Goal: Task Accomplishment & Management: Manage account settings

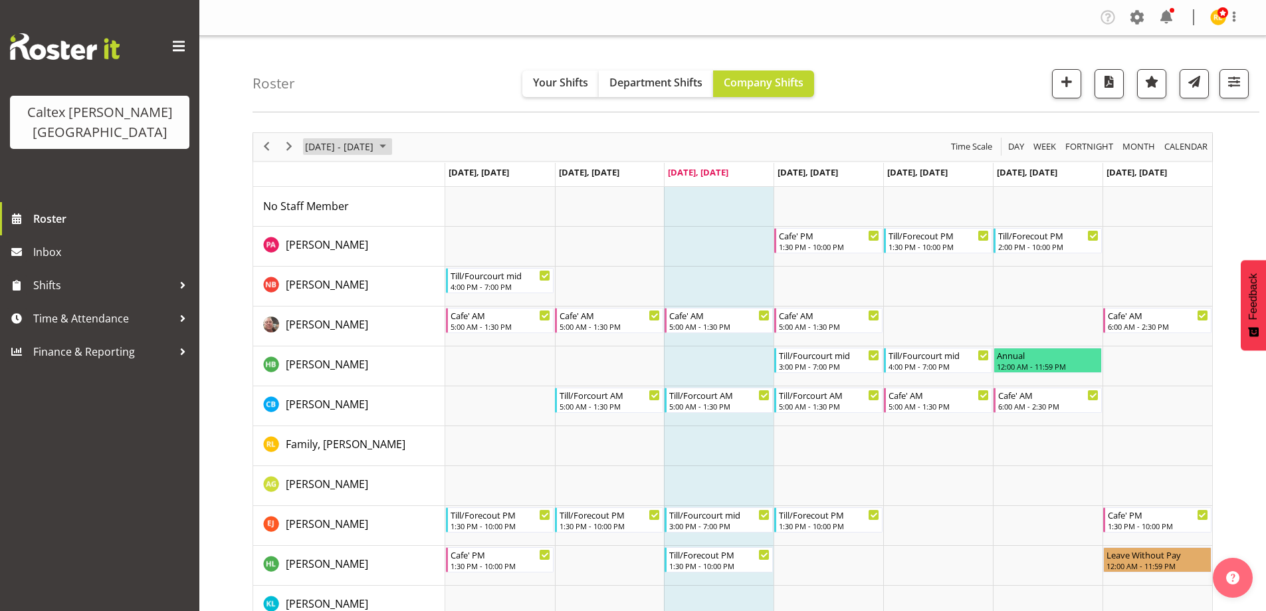
click at [346, 148] on span "[DATE] - [DATE]" at bounding box center [339, 146] width 71 height 17
click at [444, 297] on span "26" at bounding box center [447, 294] width 20 height 20
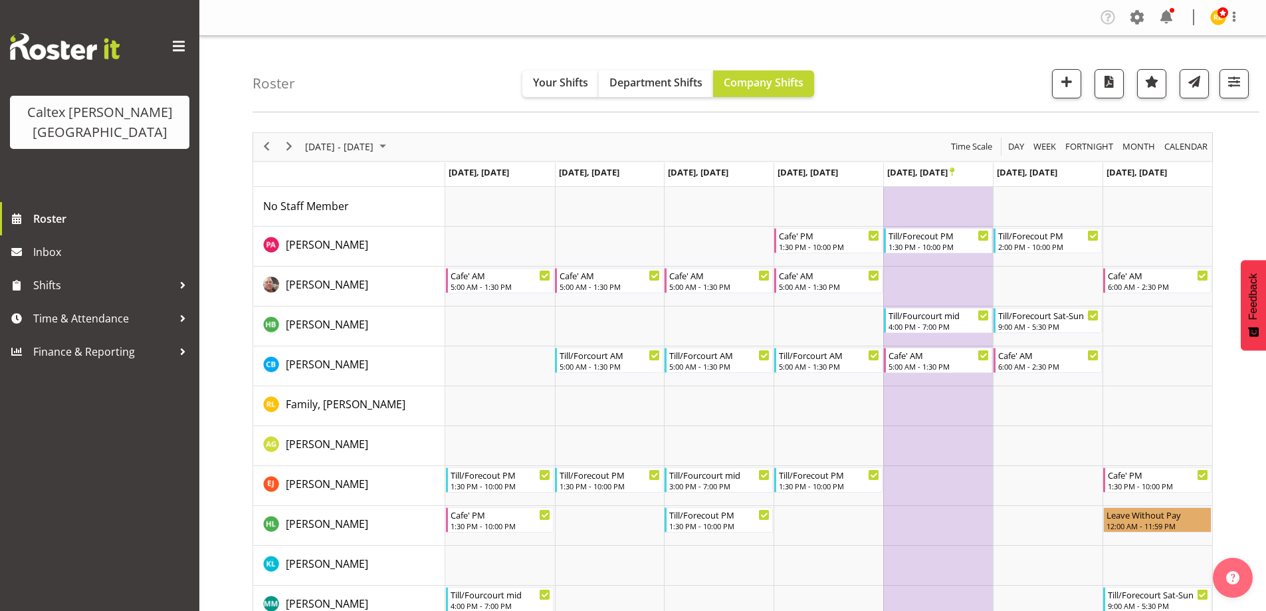
click at [919, 172] on span "Oct 24, Friday" at bounding box center [920, 172] width 67 height 12
click at [947, 169] on span "Oct 24, Friday" at bounding box center [920, 172] width 67 height 12
click at [950, 169] on icon "Timeline Week of October 26, 2025" at bounding box center [952, 171] width 5 height 9
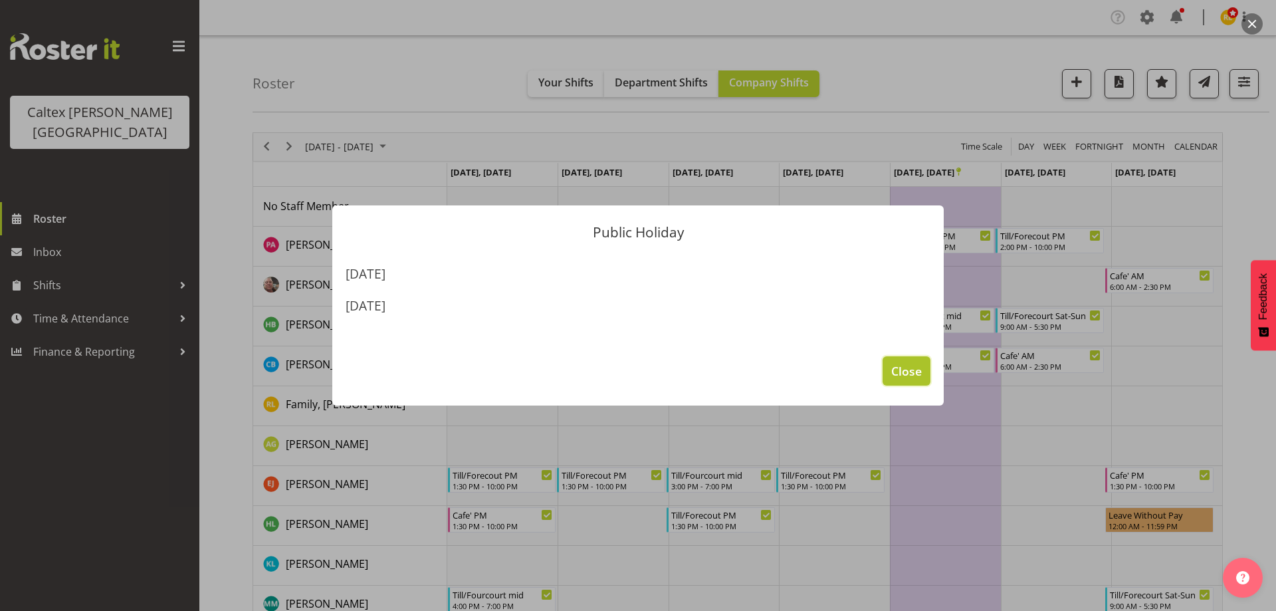
click at [916, 369] on span "Close" at bounding box center [906, 370] width 31 height 17
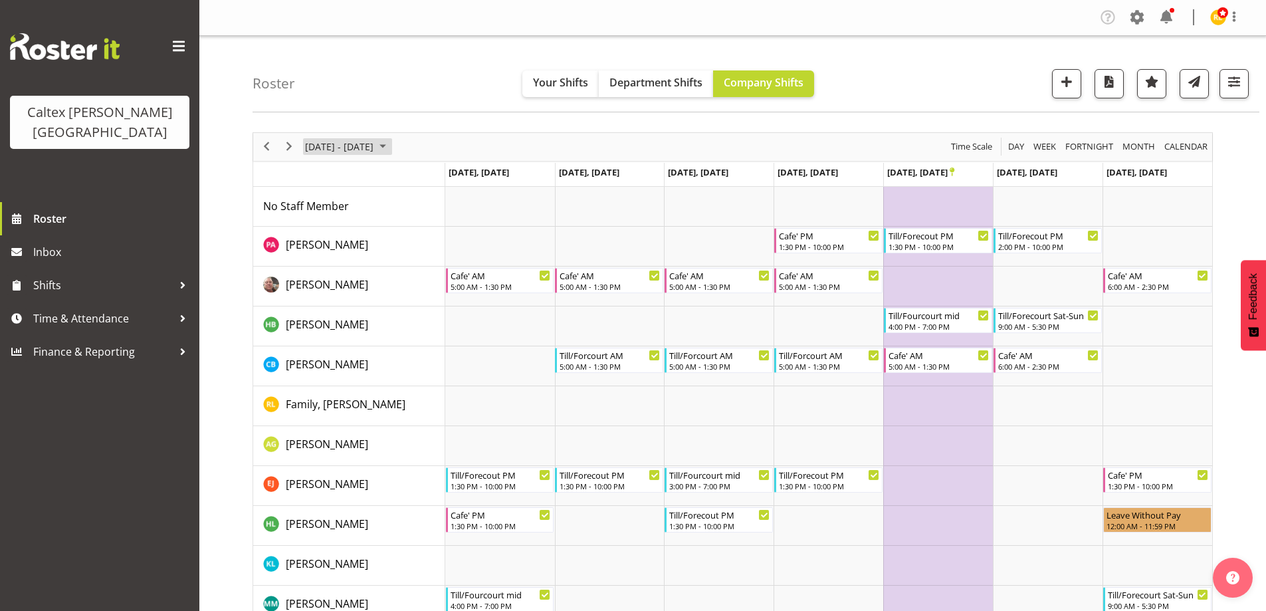
click at [391, 144] on span "October 2025" at bounding box center [383, 146] width 16 height 17
click at [437, 337] on button "[DATE]" at bounding box center [433, 343] width 45 height 19
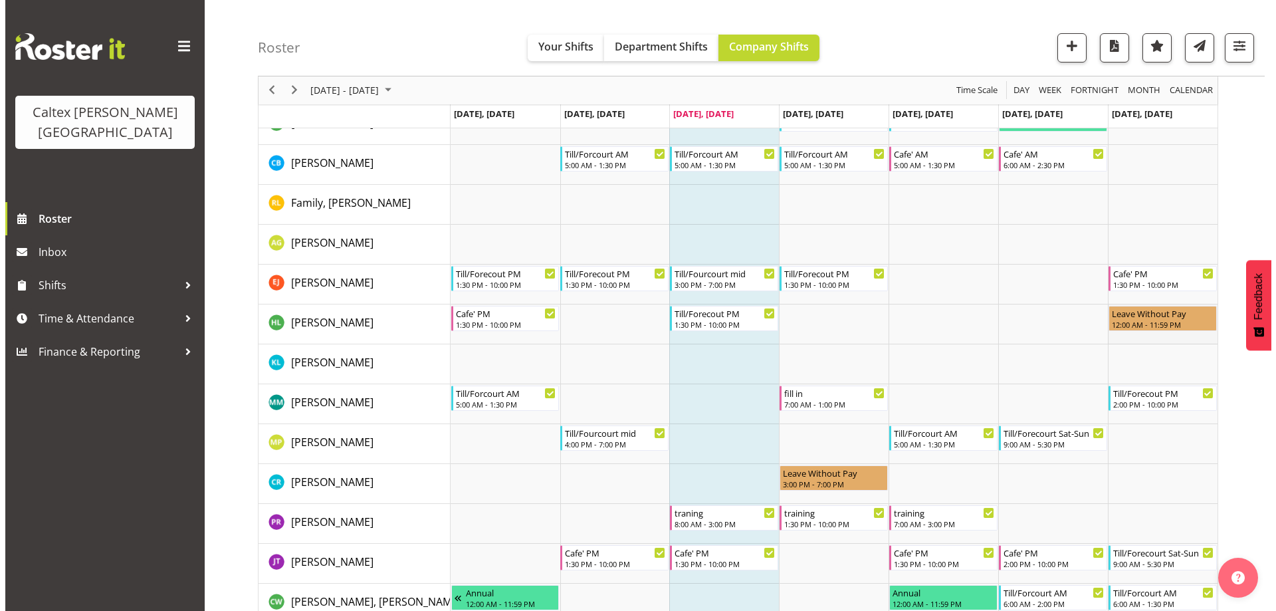
scroll to position [264, 0]
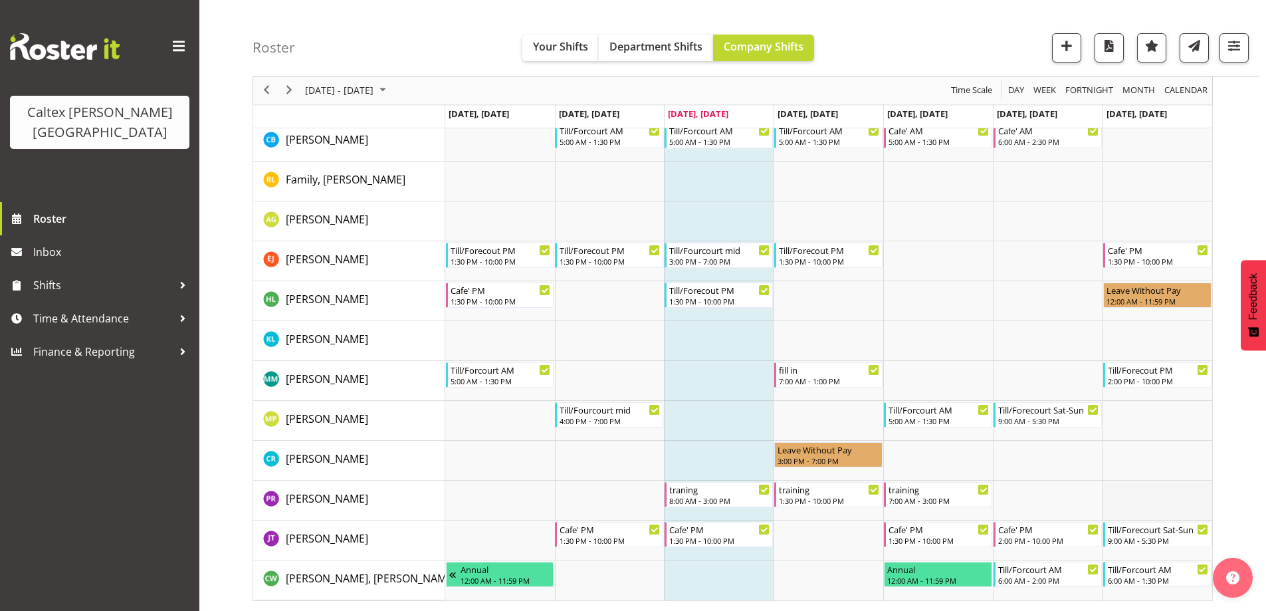
click at [1145, 496] on td "Timeline Week of October 1, 2025" at bounding box center [1157, 500] width 110 height 40
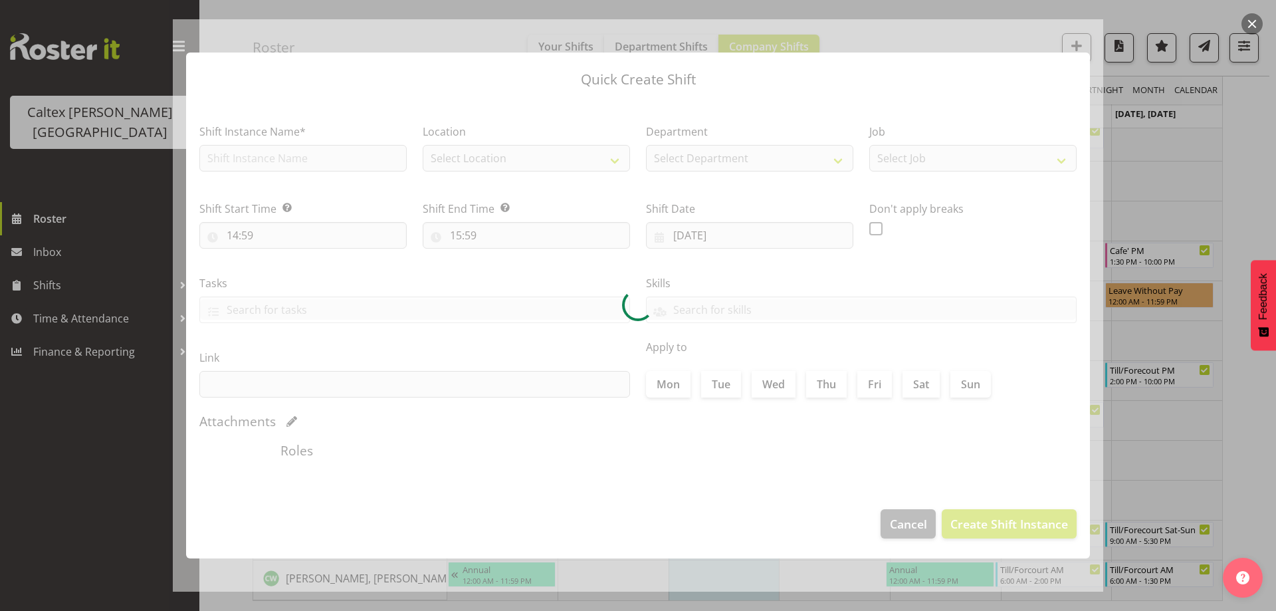
type input "05/10/2025"
checkbox input "true"
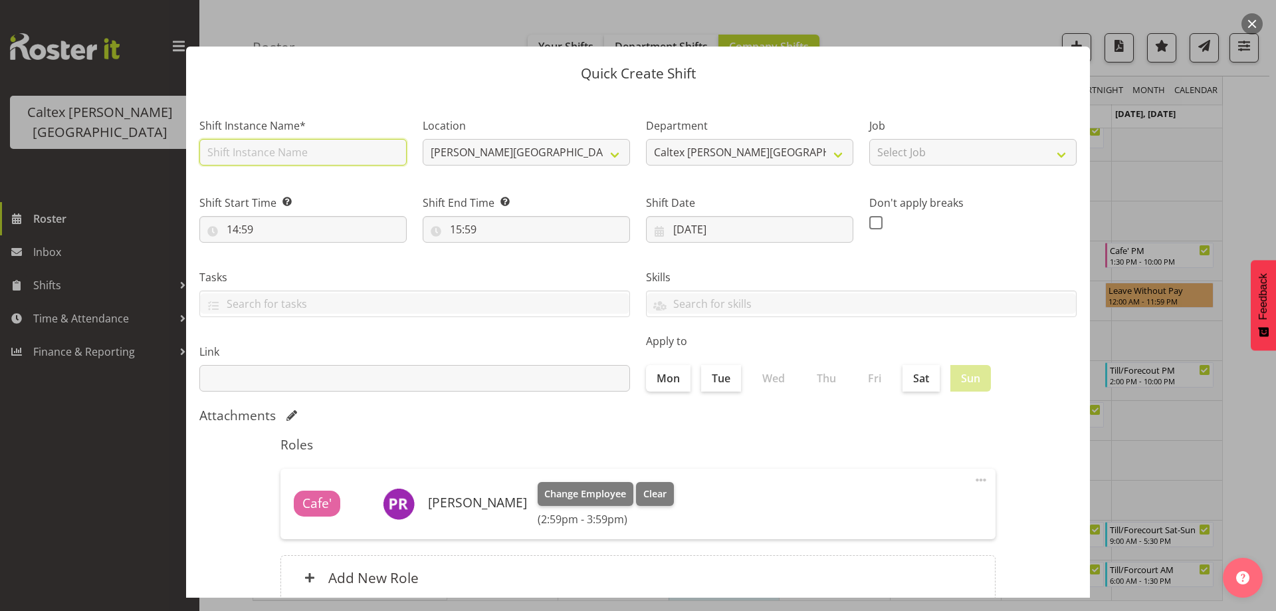
click at [346, 154] on input "text" at bounding box center [302, 152] width 207 height 27
type input "traning"
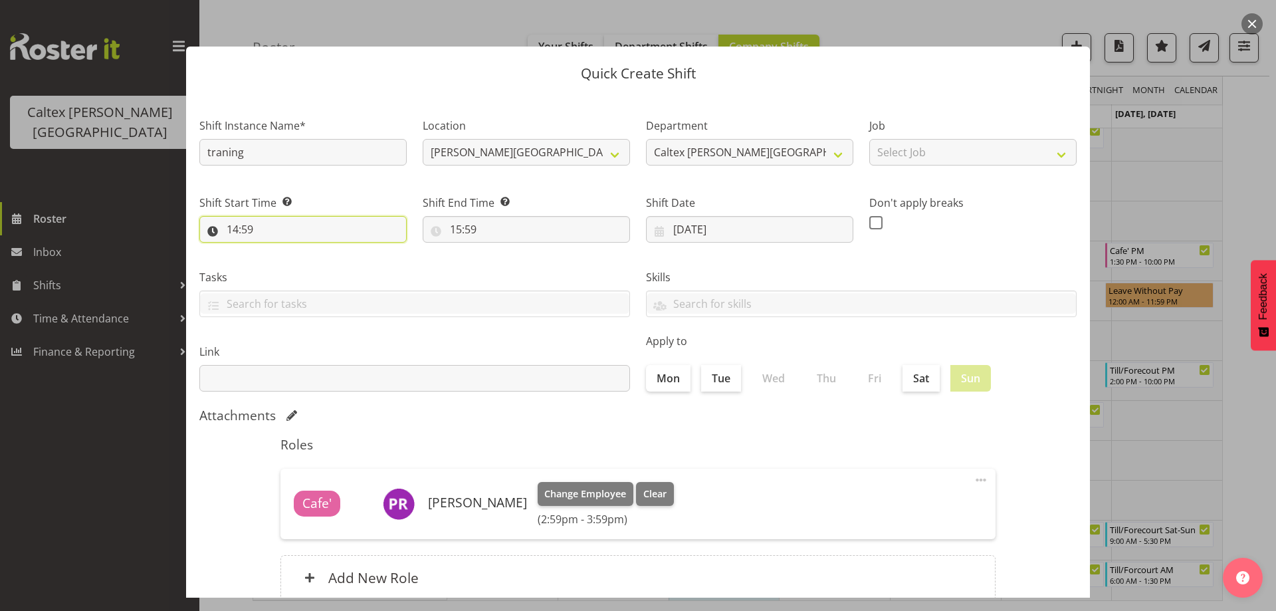
click at [284, 223] on input "14:59" at bounding box center [302, 229] width 207 height 27
click at [287, 255] on select "00 01 02 03 04 05 06 07 08 09 10 11 12 13 14 15 16 17 18 19 20 21 22 23" at bounding box center [290, 264] width 30 height 27
select select "6"
click at [275, 251] on select "00 01 02 03 04 05 06 07 08 09 10 11 12 13 14 15 16 17 18 19 20 21 22 23" at bounding box center [290, 264] width 30 height 27
type input "06:59"
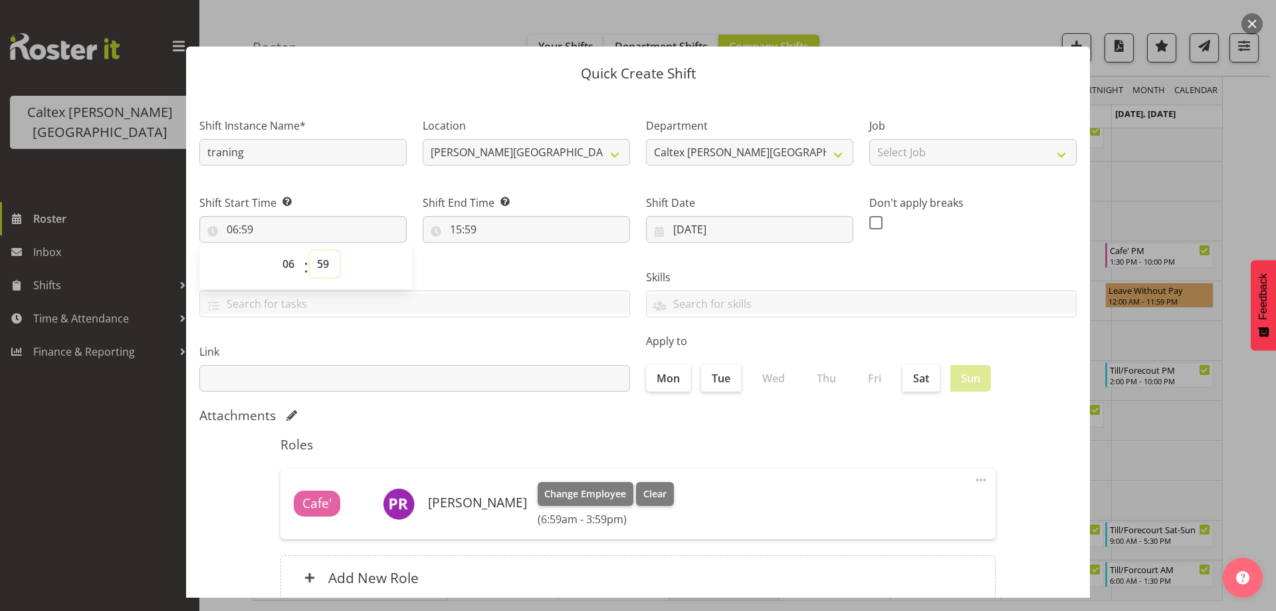
click at [324, 268] on select "00 01 02 03 04 05 06 07 08 09 10 11 12 13 14 15 16 17 18 19 20 21 22 23 24 25 2…" at bounding box center [325, 264] width 30 height 27
select select "0"
click at [310, 251] on select "00 01 02 03 04 05 06 07 08 09 10 11 12 13 14 15 16 17 18 19 20 21 22 23 24 25 2…" at bounding box center [325, 264] width 30 height 27
type input "06:00"
click at [459, 239] on input "15:59" at bounding box center [526, 229] width 207 height 27
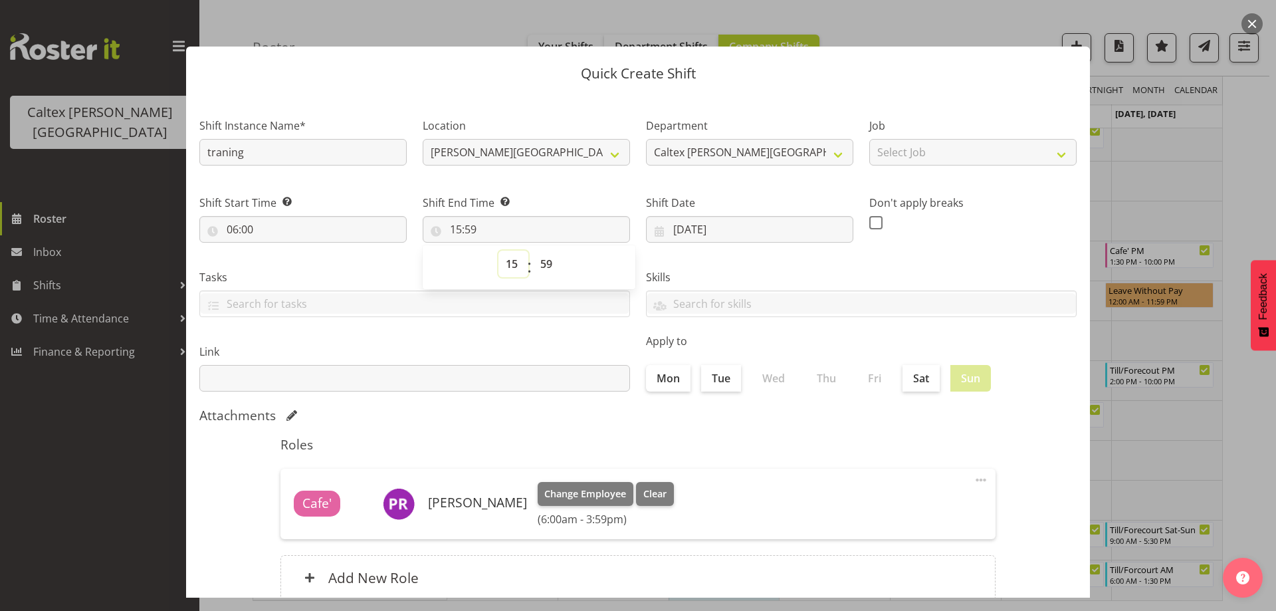
click at [514, 262] on select "00 01 02 03 04 05 06 07 08 09 10 11 12 13 14 15 16 17 18 19 20 21 22 23" at bounding box center [513, 264] width 30 height 27
select select "13"
click at [498, 251] on select "00 01 02 03 04 05 06 07 08 09 10 11 12 13 14 15 16 17 18 19 20 21 22 23" at bounding box center [513, 264] width 30 height 27
type input "13:59"
click at [540, 264] on select "00 01 02 03 04 05 06 07 08 09 10 11 12 13 14 15 16 17 18 19 20 21 22 23 24 25 2…" at bounding box center [548, 264] width 30 height 27
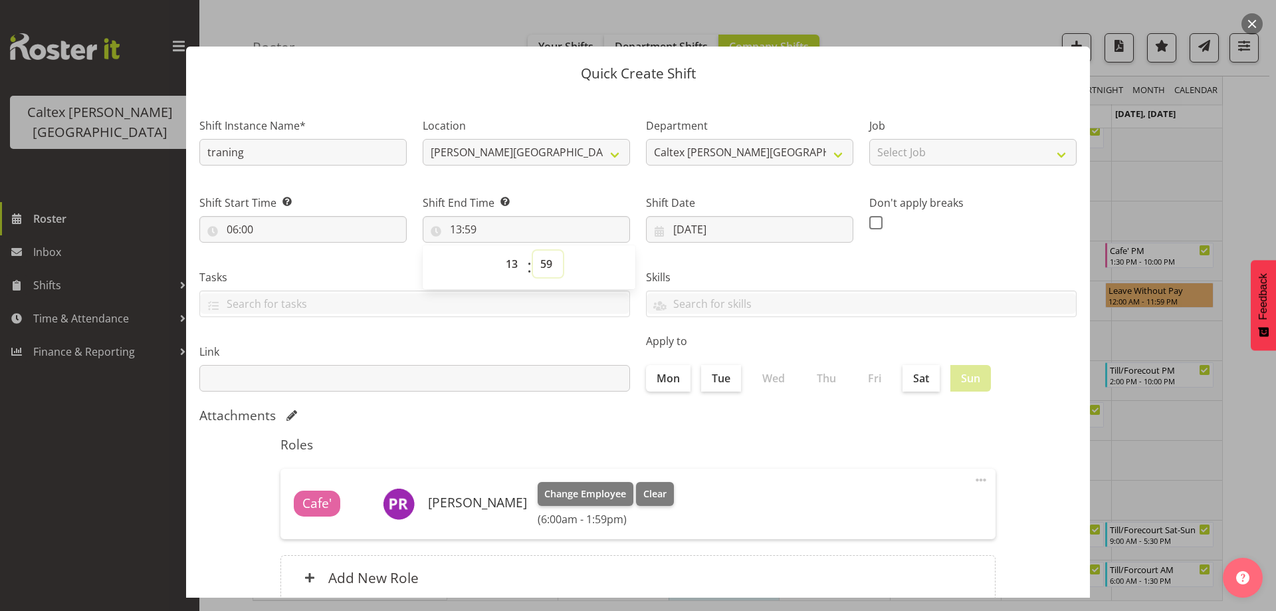
select select "30"
click at [533, 251] on select "00 01 02 03 04 05 06 07 08 09 10 11 12 13 14 15 16 17 18 19 20 21 22 23 24 25 2…" at bounding box center [548, 264] width 30 height 27
type input "13:30"
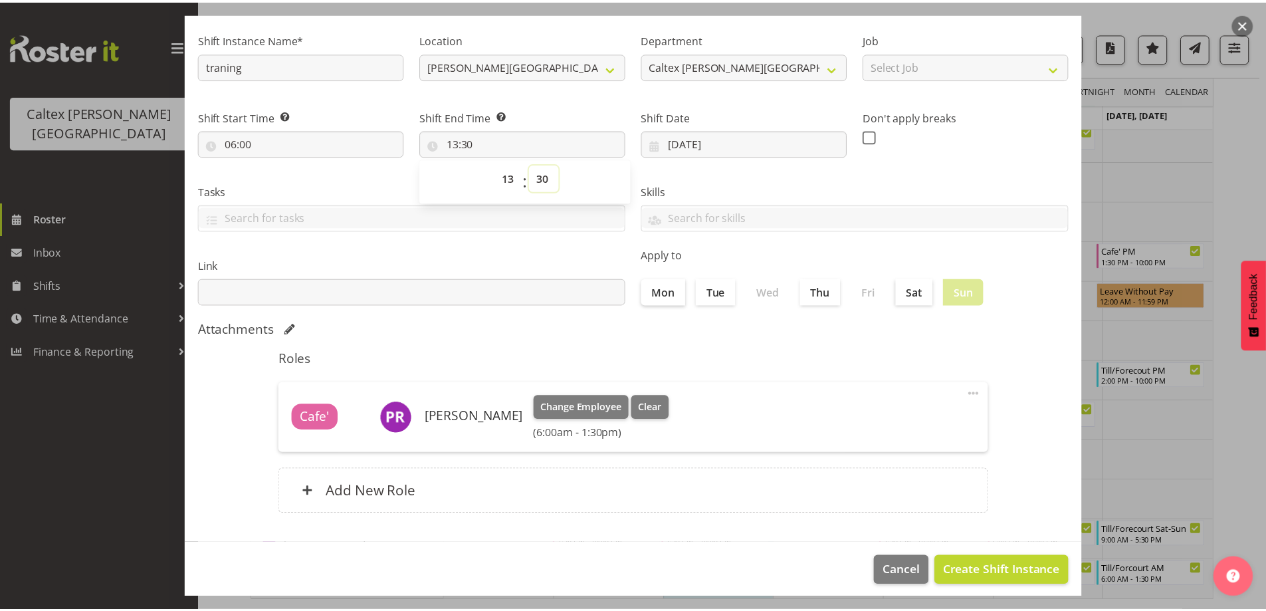
scroll to position [94, 0]
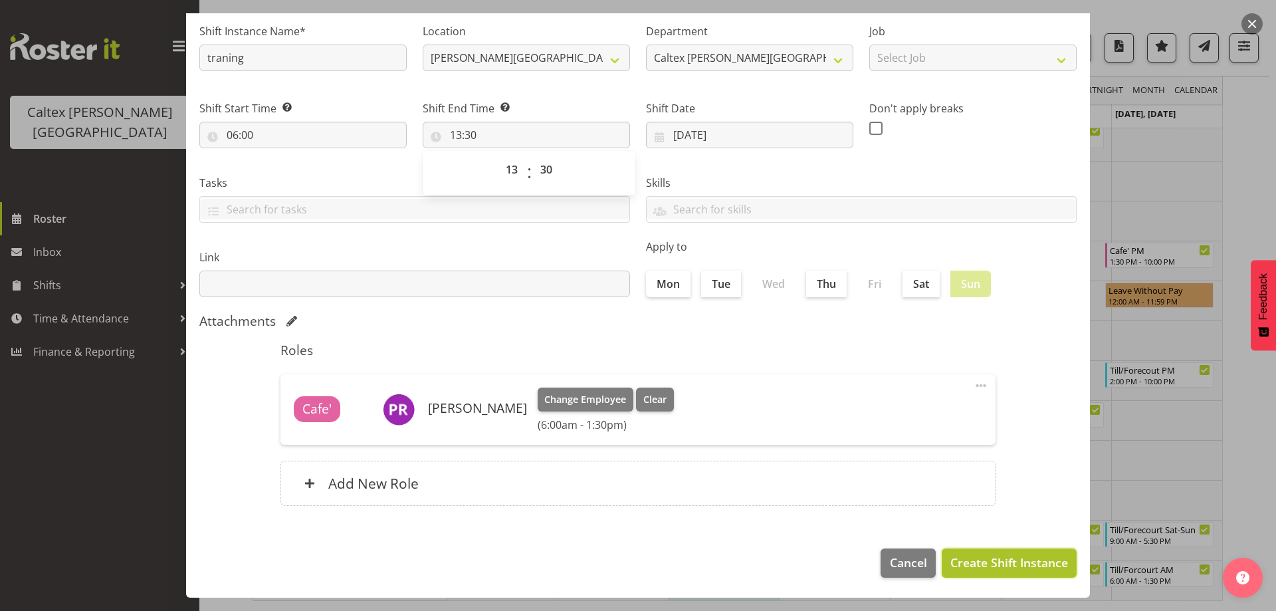
click at [989, 557] on span "Create Shift Instance" at bounding box center [1009, 562] width 118 height 17
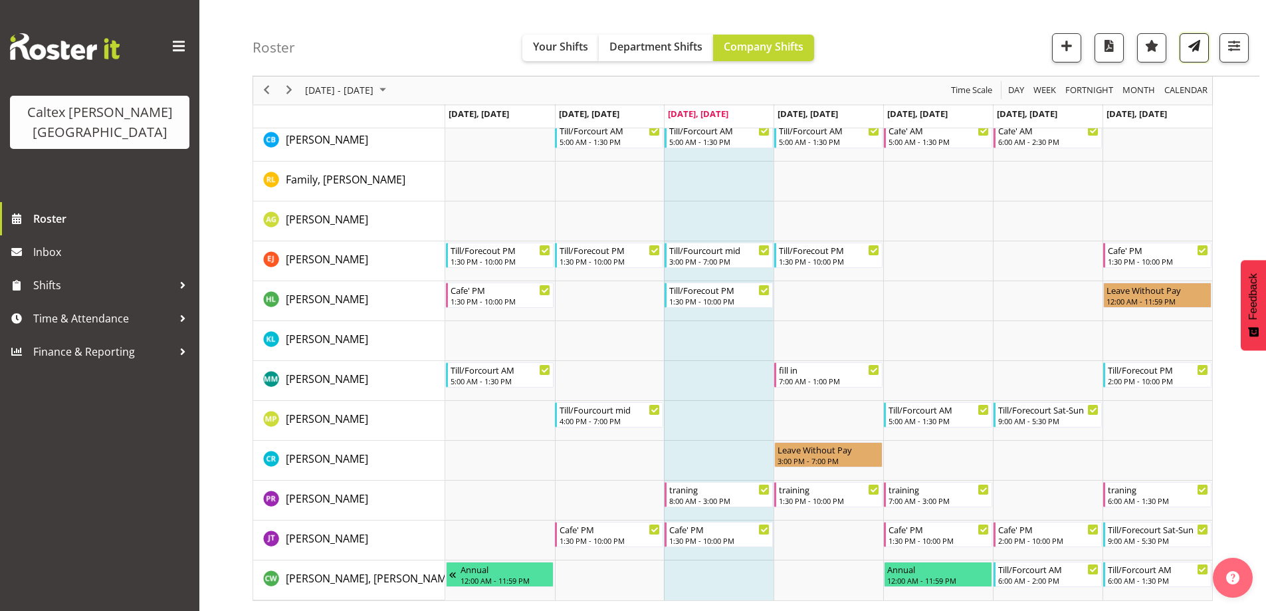
click at [1193, 47] on span "button" at bounding box center [1194, 45] width 17 height 17
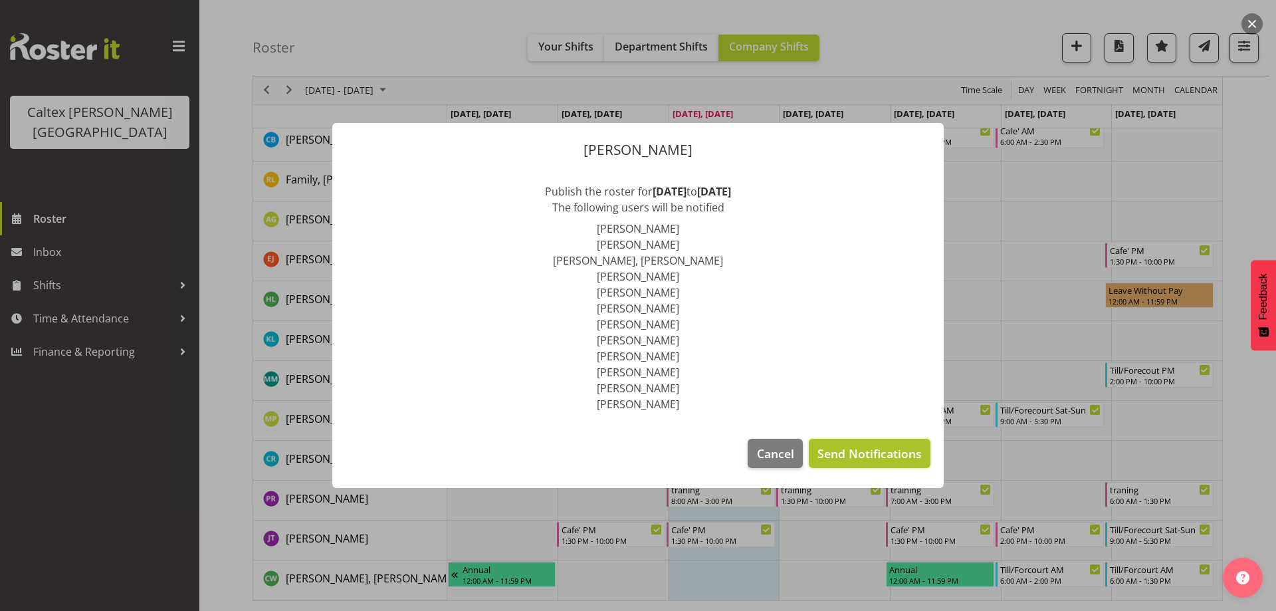
click at [841, 451] on span "Send Notifications" at bounding box center [869, 453] width 104 height 17
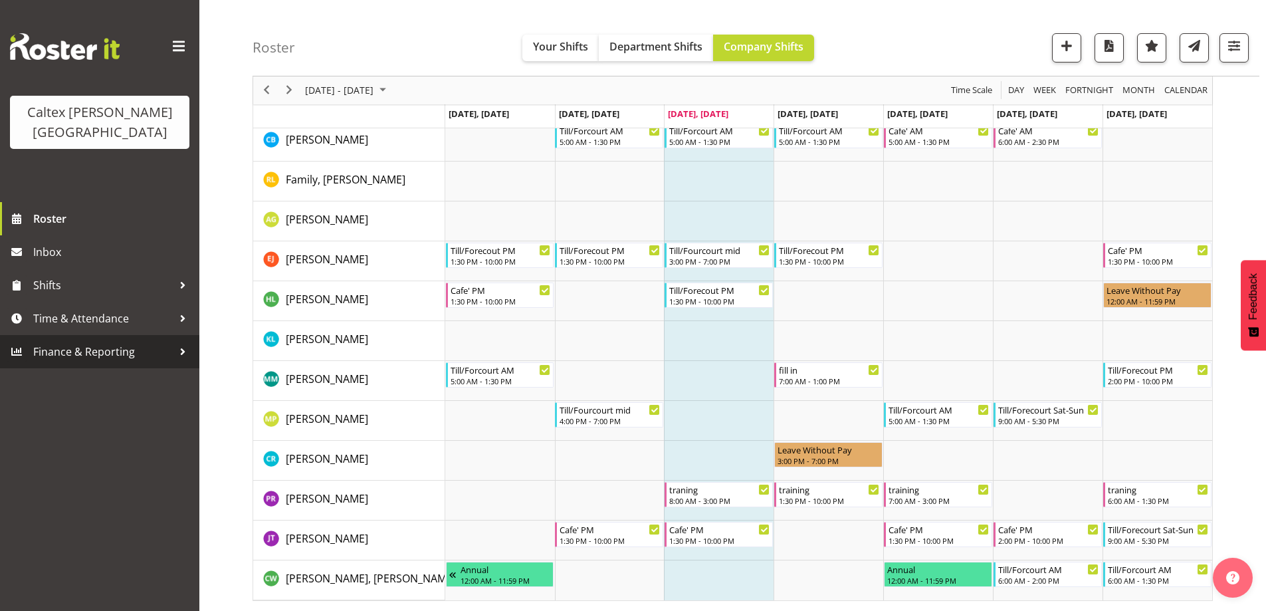
click at [186, 342] on div at bounding box center [183, 352] width 20 height 20
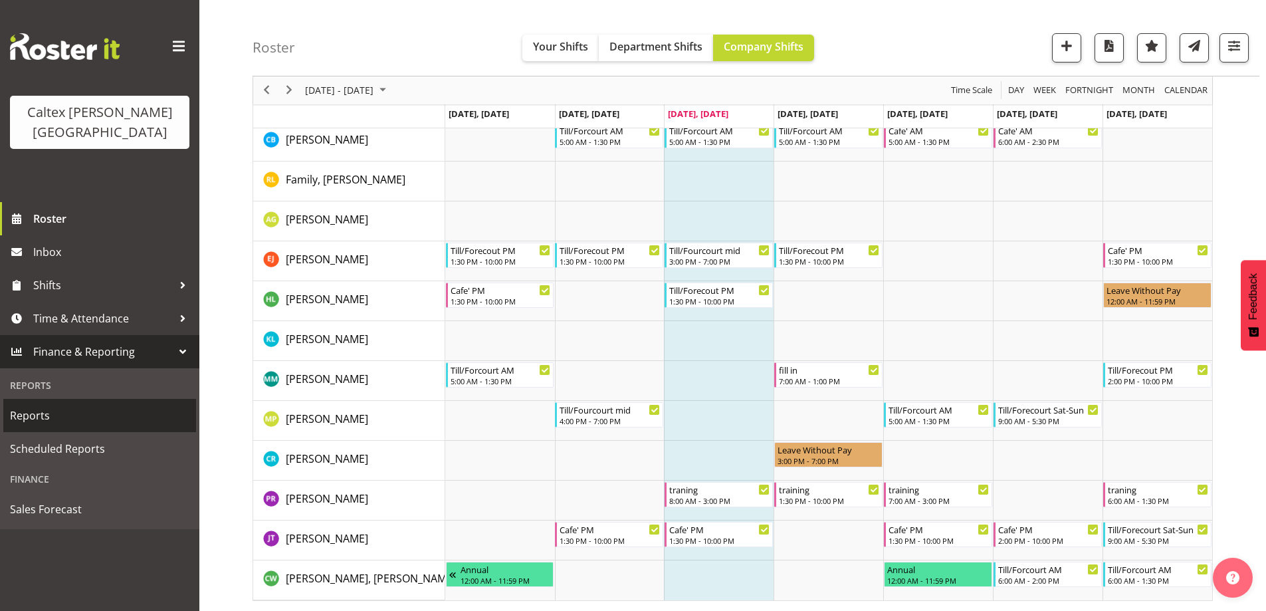
click at [63, 405] on span "Reports" at bounding box center [99, 415] width 179 height 20
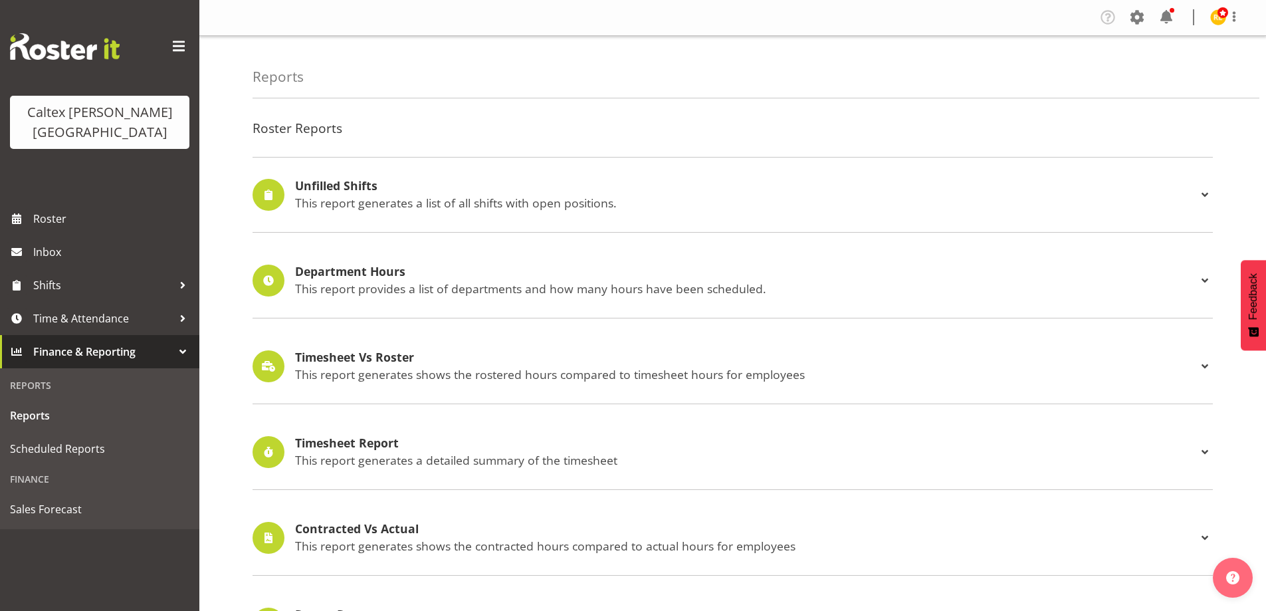
click at [344, 447] on h4 "Timesheet Report" at bounding box center [746, 443] width 902 height 13
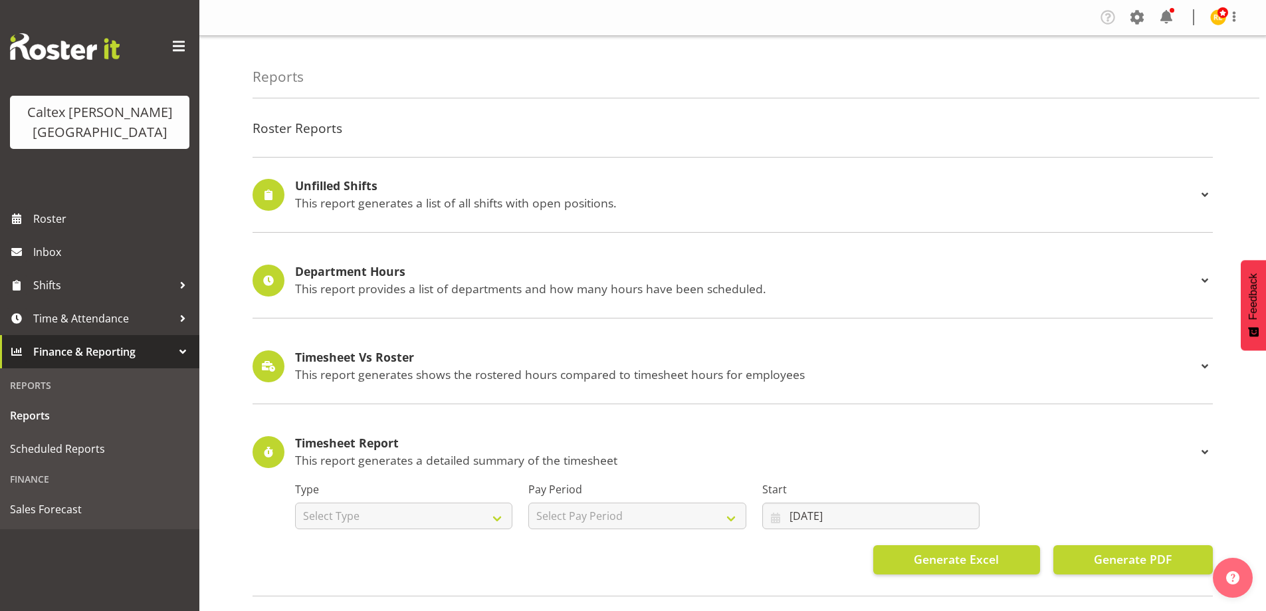
click at [354, 445] on h4 "Timesheet Report" at bounding box center [746, 443] width 902 height 13
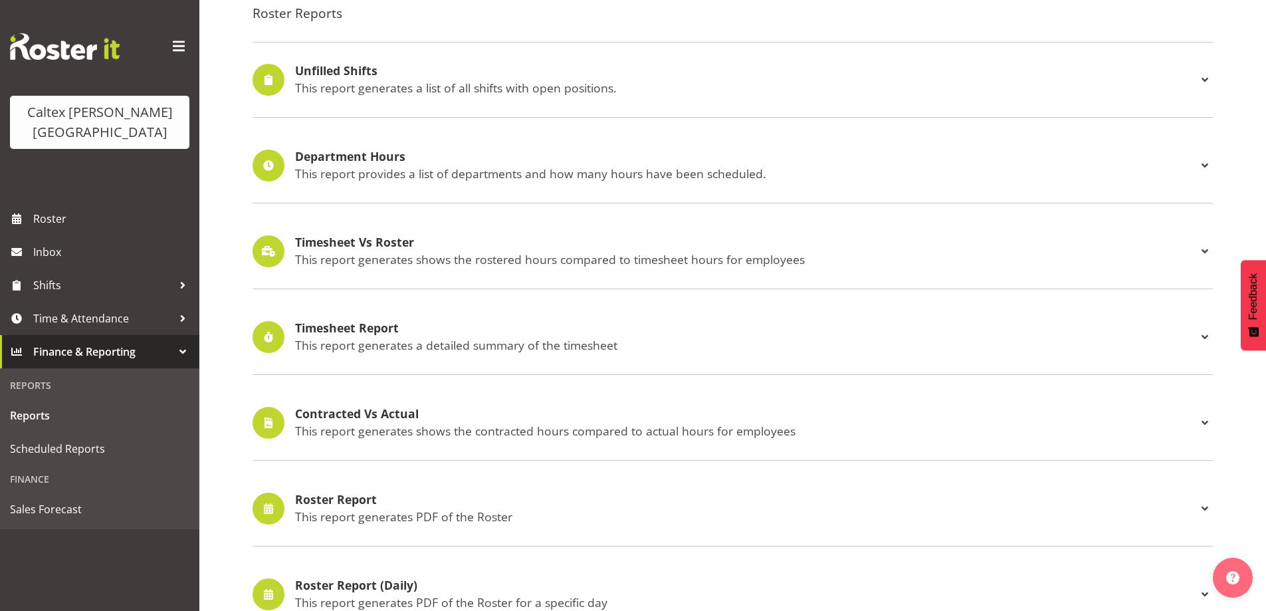
scroll to position [199, 0]
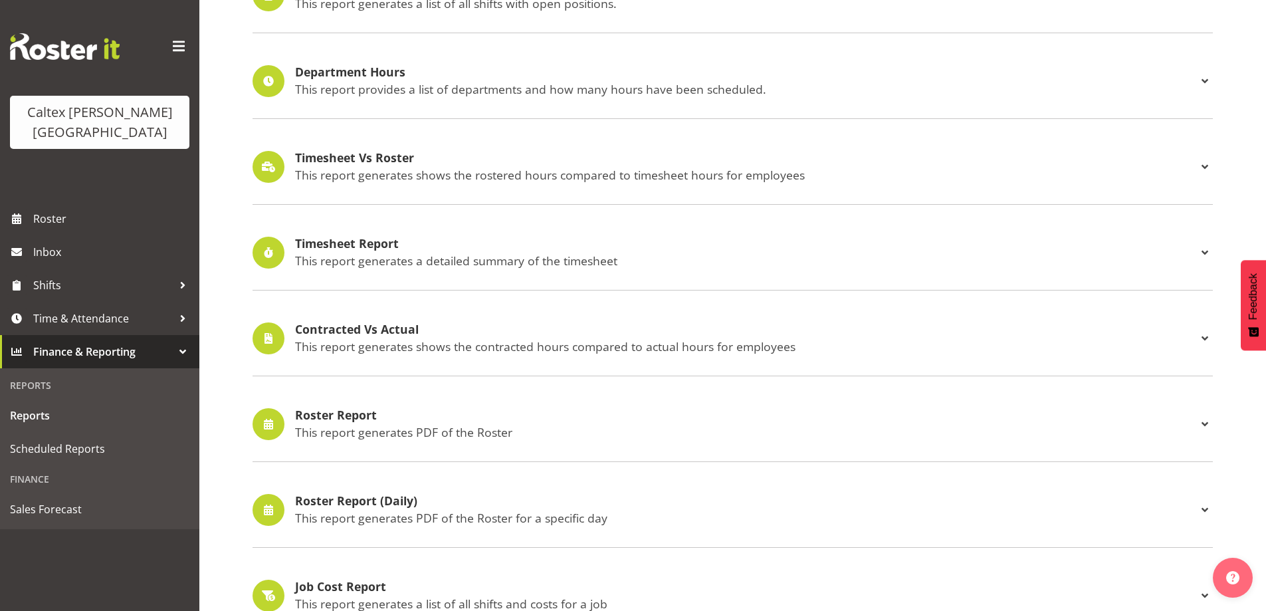
click at [337, 428] on p "This report generates PDF of the Roster" at bounding box center [746, 432] width 902 height 15
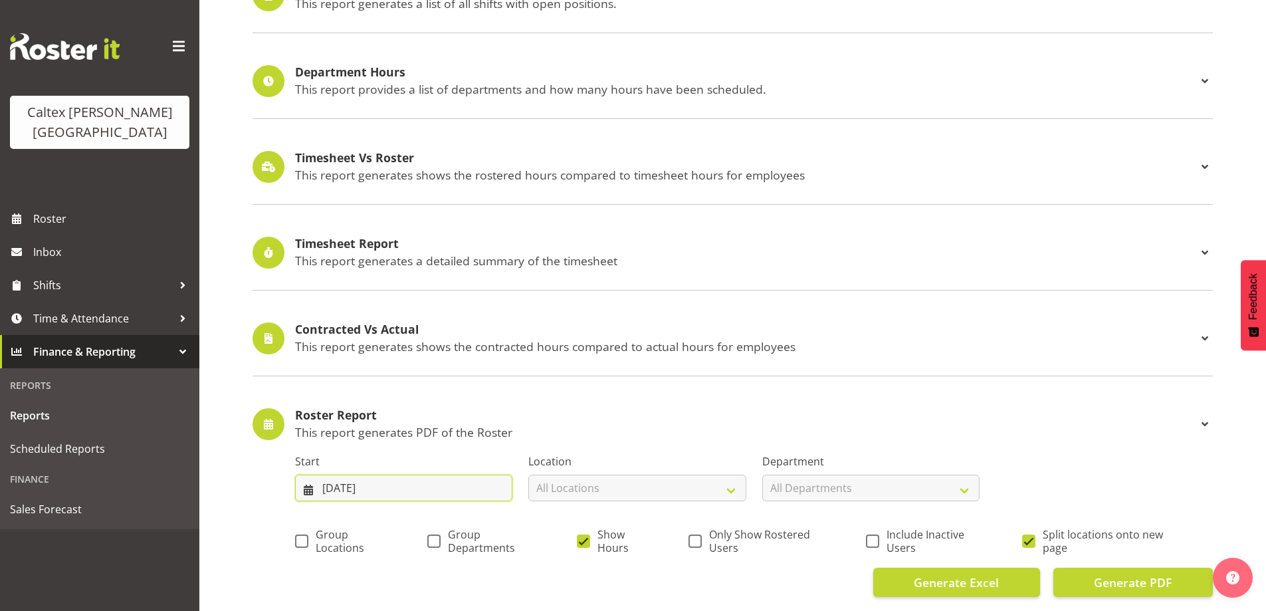
click at [351, 486] on input "24/09/2025" at bounding box center [403, 487] width 217 height 27
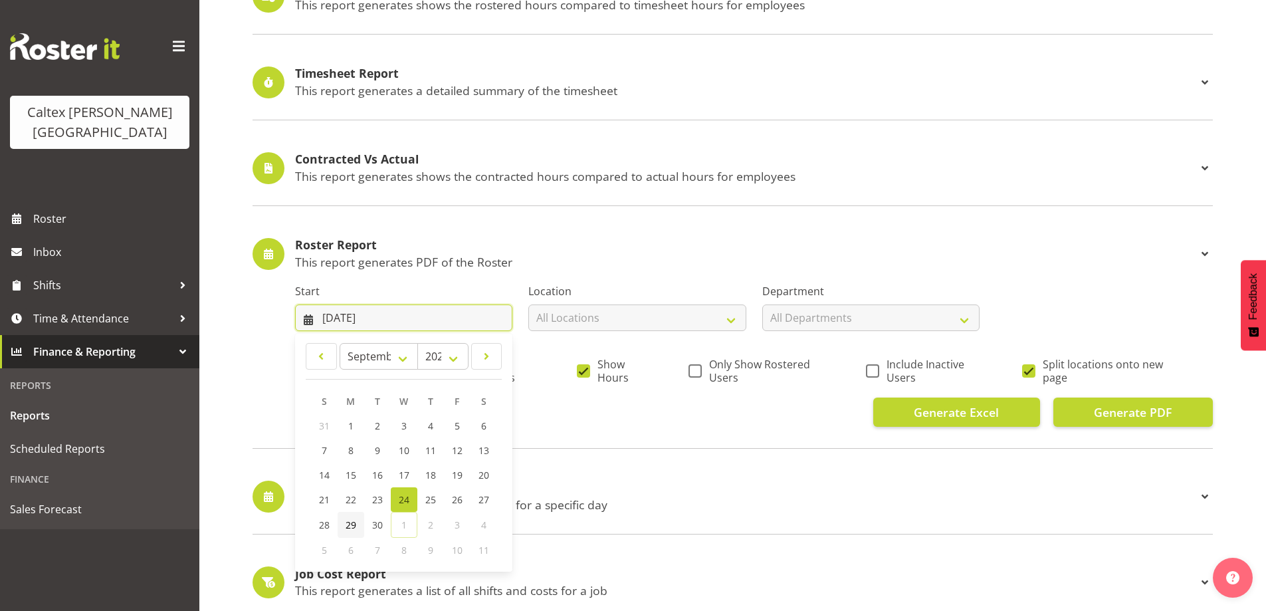
scroll to position [399, 0]
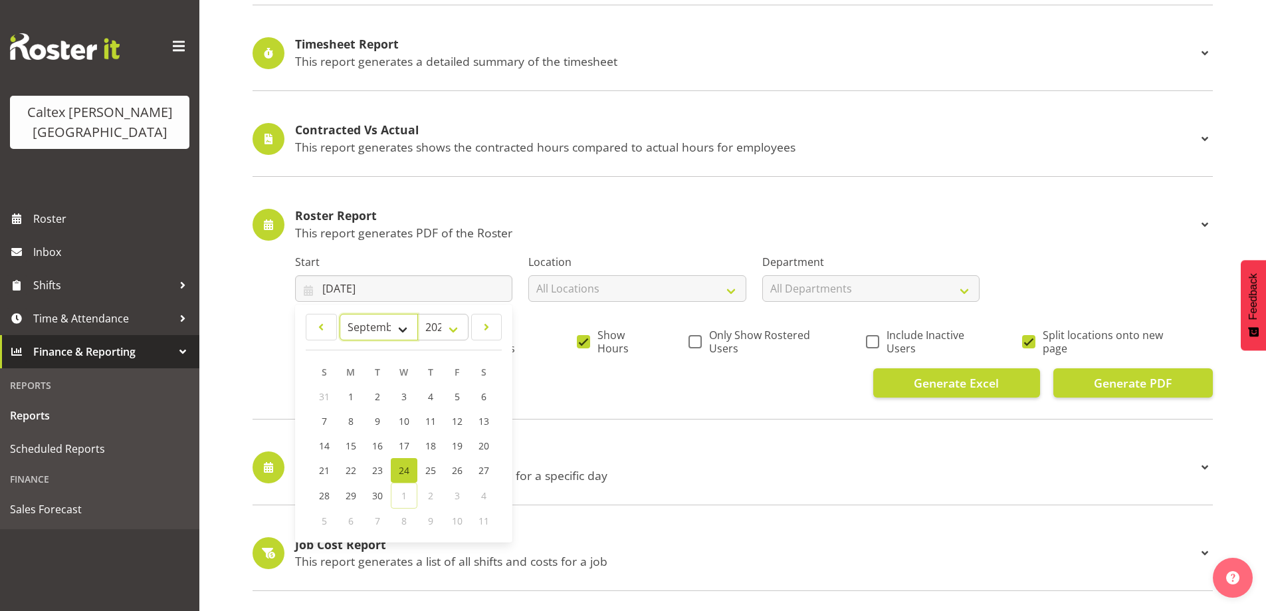
click at [399, 332] on select "January February March April May June July August September October November De…" at bounding box center [379, 327] width 78 height 27
select select "9"
click at [340, 314] on select "January February March April May June July August September October November De…" at bounding box center [379, 327] width 78 height 27
click at [348, 425] on span "6" at bounding box center [350, 422] width 5 height 13
type input "06/10/2025"
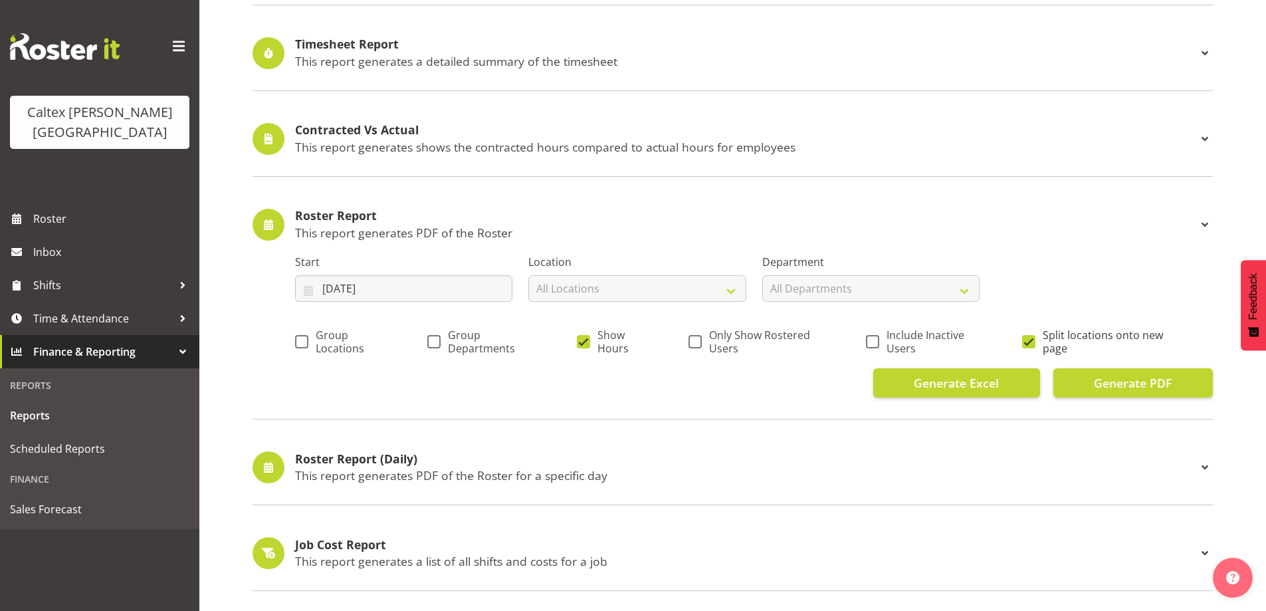
click at [1023, 340] on span at bounding box center [1028, 341] width 13 height 13
click at [1023, 340] on input "Split locations onto new page" at bounding box center [1026, 341] width 9 height 9
checkbox input "false"
click at [702, 343] on span "Only Show Rostered Users" at bounding box center [765, 341] width 127 height 27
click at [697, 343] on input "Only Show Rostered Users" at bounding box center [692, 341] width 9 height 9
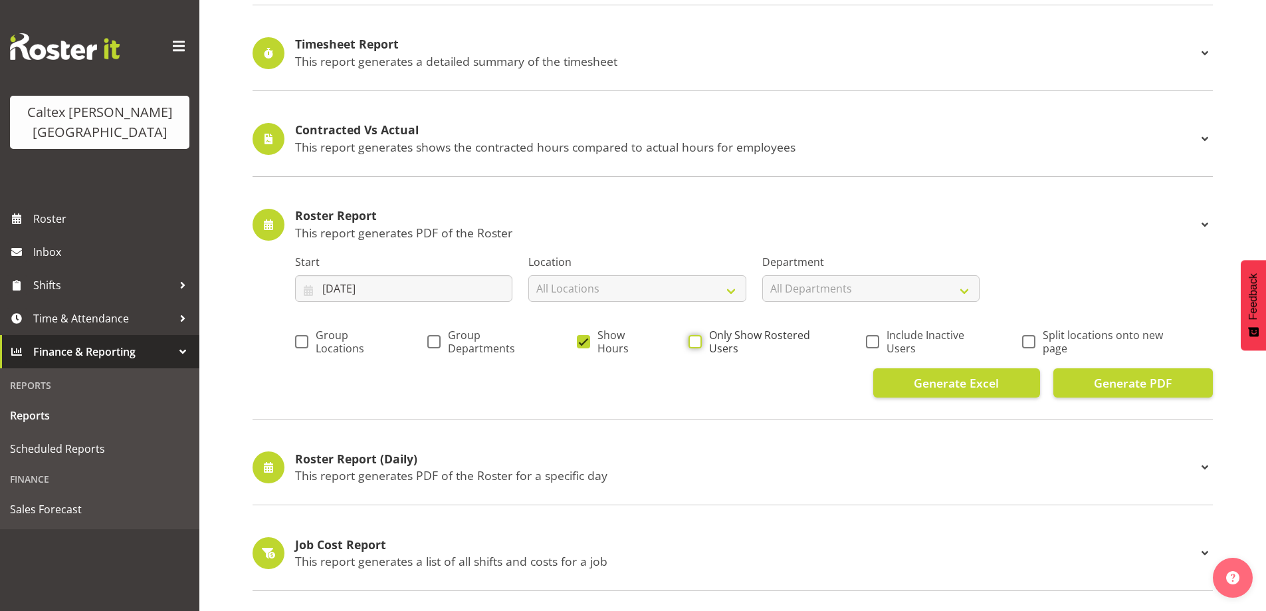
checkbox input "true"
drag, startPoint x: 1122, startPoint y: 385, endPoint x: 1127, endPoint y: 415, distance: 30.4
click at [1124, 387] on span "Generate PDF" at bounding box center [1133, 382] width 78 height 17
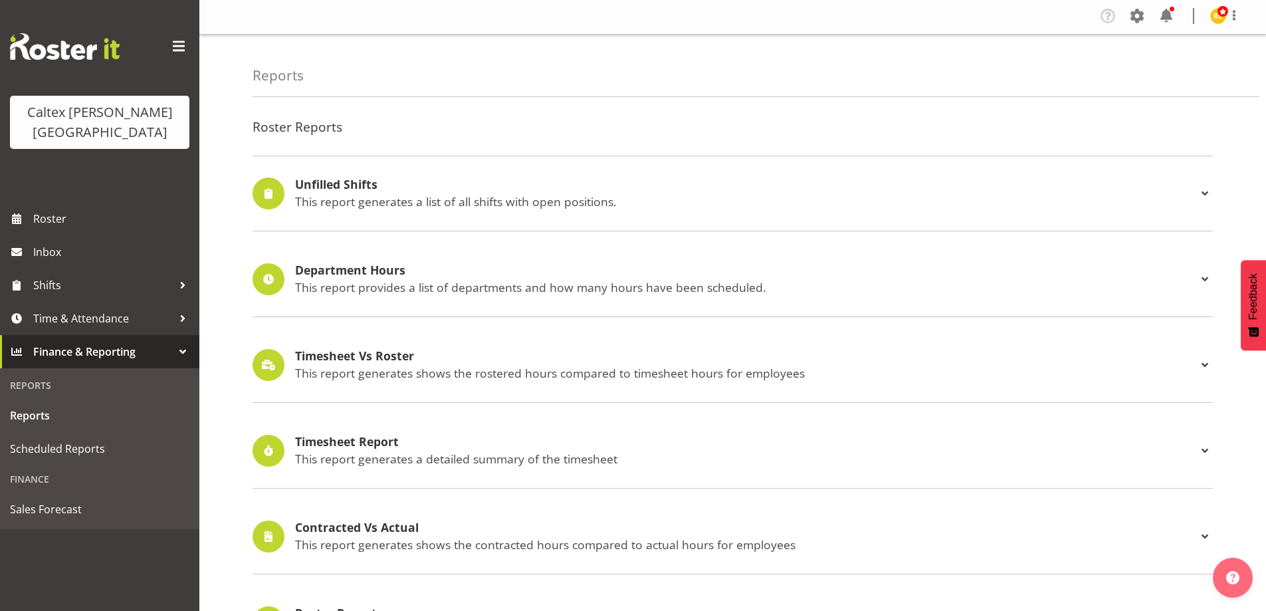
scroll to position [0, 0]
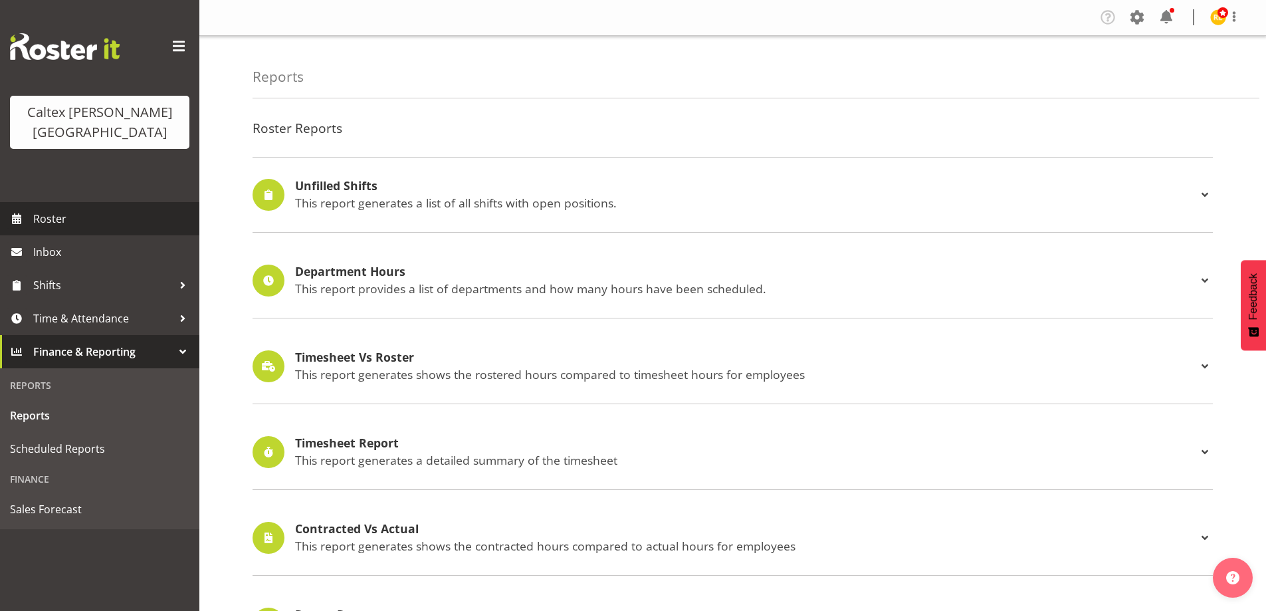
click at [46, 209] on span "Roster" at bounding box center [112, 219] width 159 height 20
